Goal: Task Accomplishment & Management: Use online tool/utility

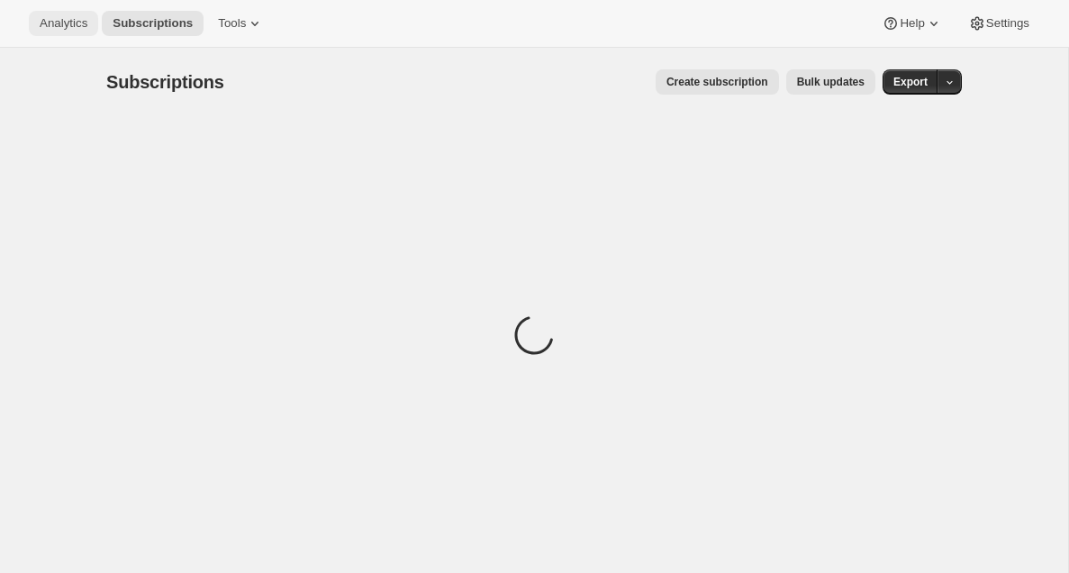
click at [72, 25] on span "Analytics" at bounding box center [64, 23] width 48 height 14
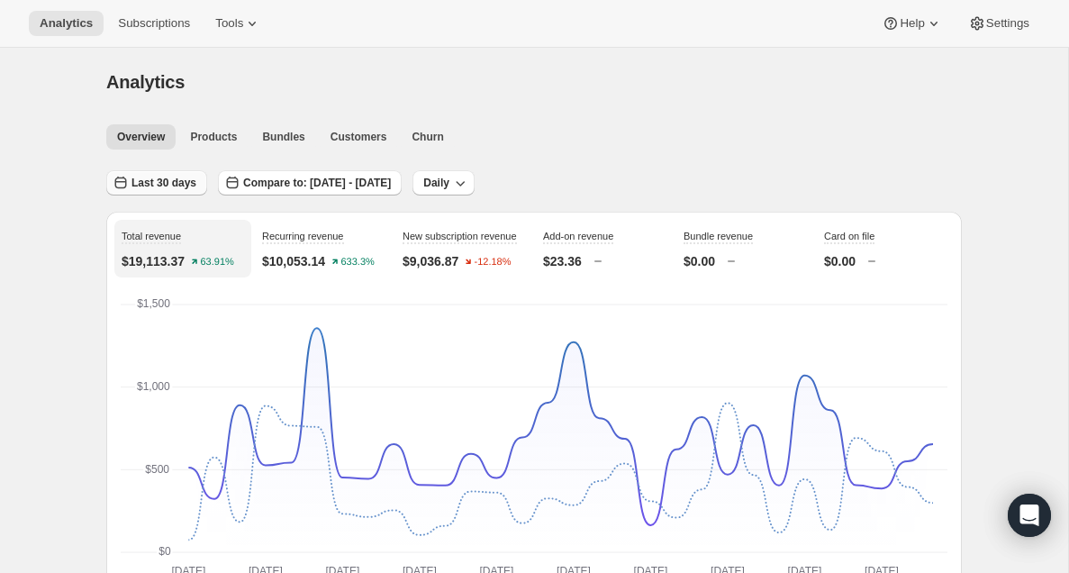
click at [155, 177] on span "Last 30 days" at bounding box center [164, 183] width 65 height 14
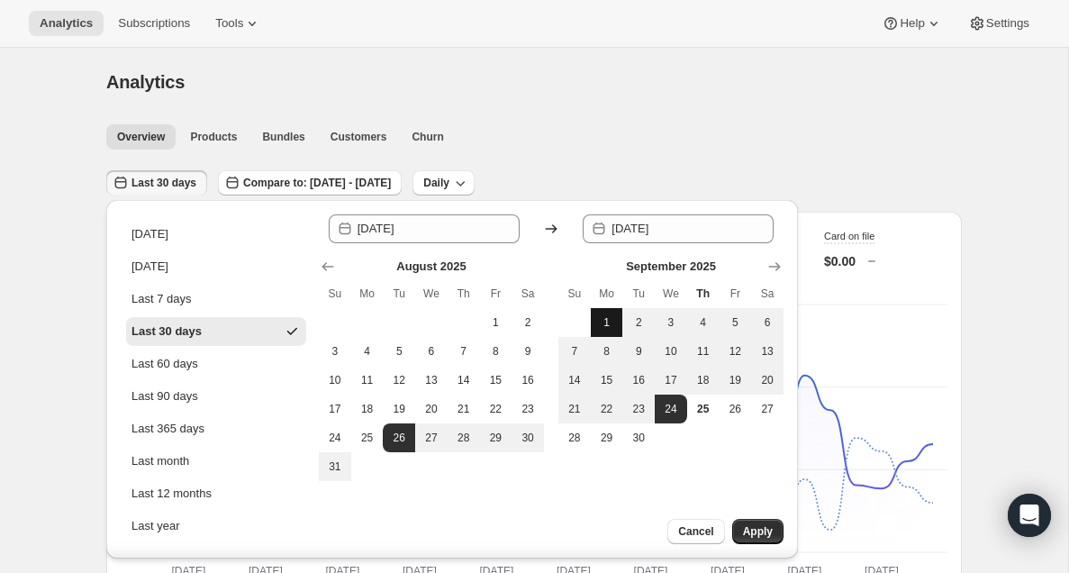
click at [603, 313] on button "1" at bounding box center [607, 322] width 32 height 29
type input "[DATE]"
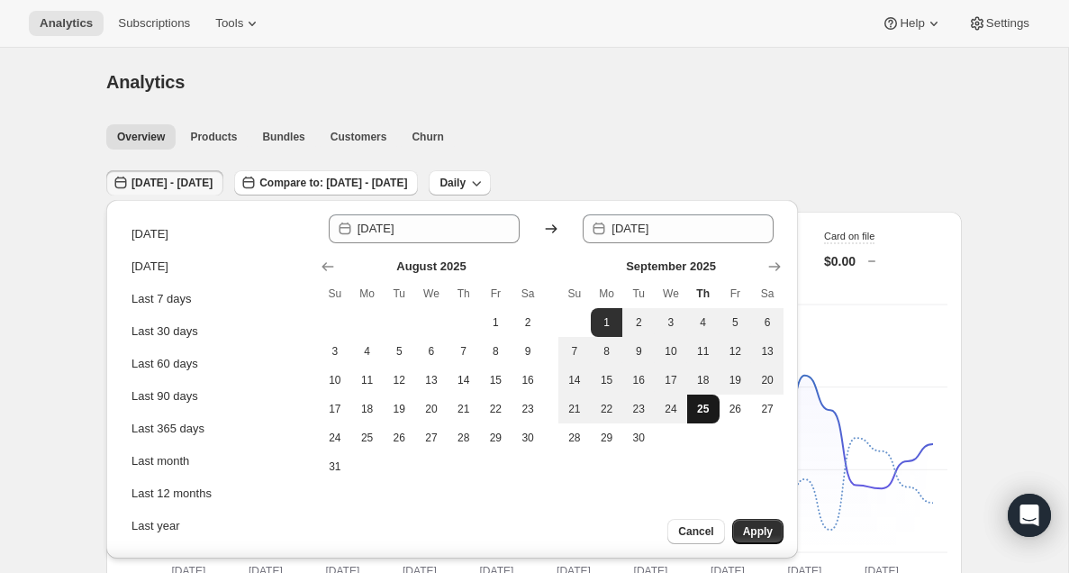
click at [698, 417] on button "25" at bounding box center [703, 409] width 32 height 29
type input "[DATE]"
click at [759, 534] on span "Apply" at bounding box center [758, 531] width 30 height 14
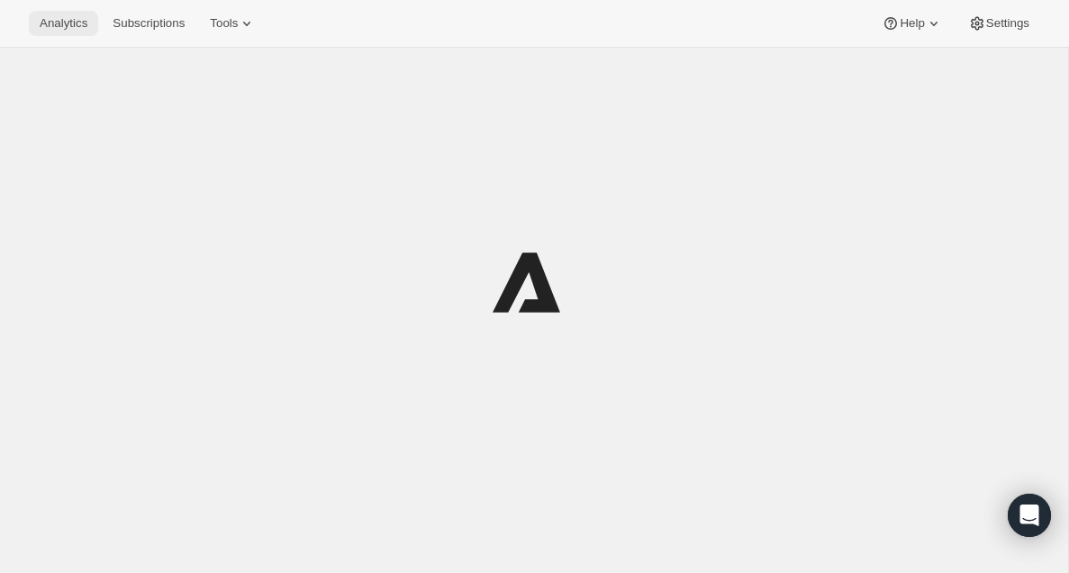
click at [55, 28] on span "Analytics" at bounding box center [64, 23] width 48 height 14
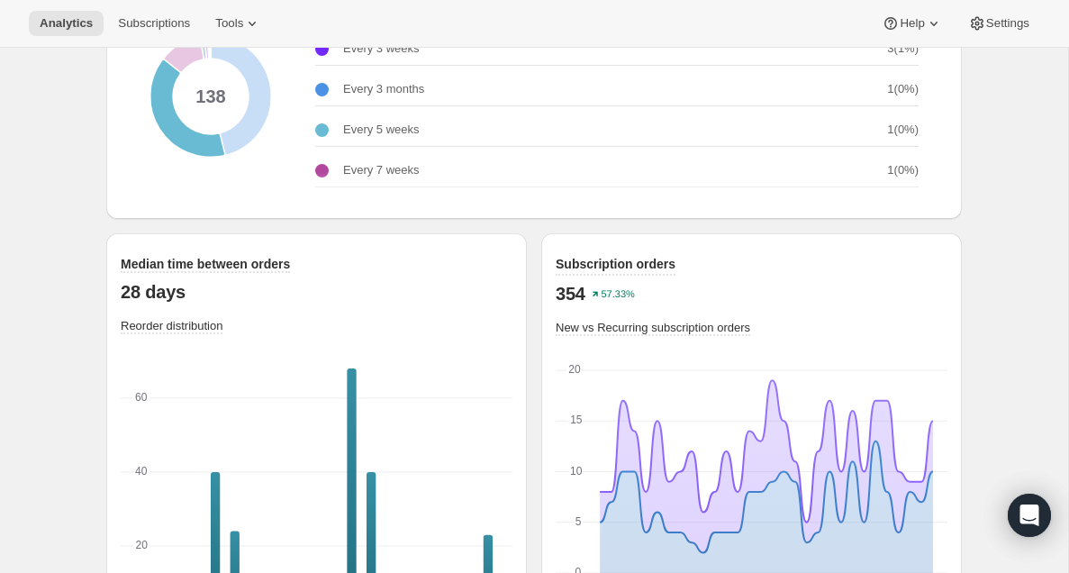
scroll to position [2491, 0]
